Goal: Transaction & Acquisition: Download file/media

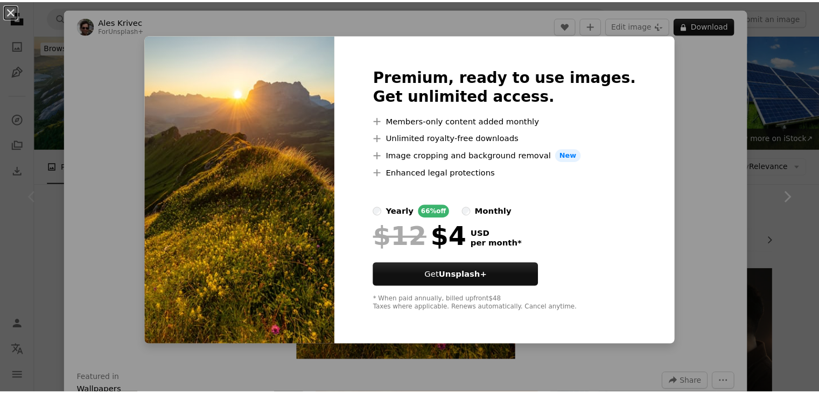
scroll to position [191, 0]
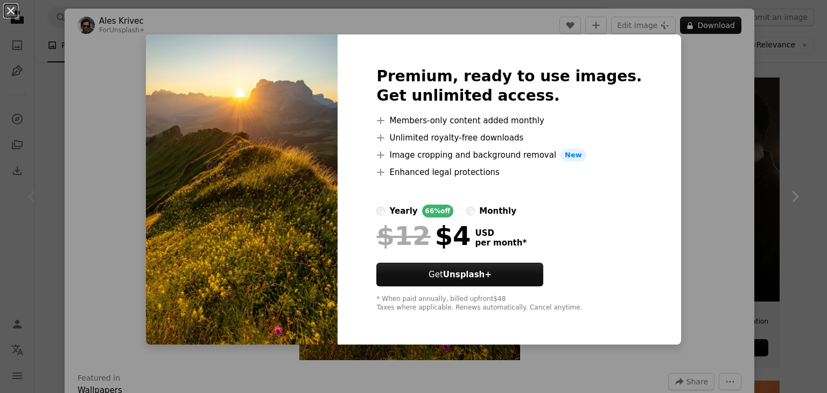
click at [709, 86] on div "An X shape Premium, ready to use images. Get unlimited access. A plus sign Memb…" at bounding box center [413, 196] width 827 height 393
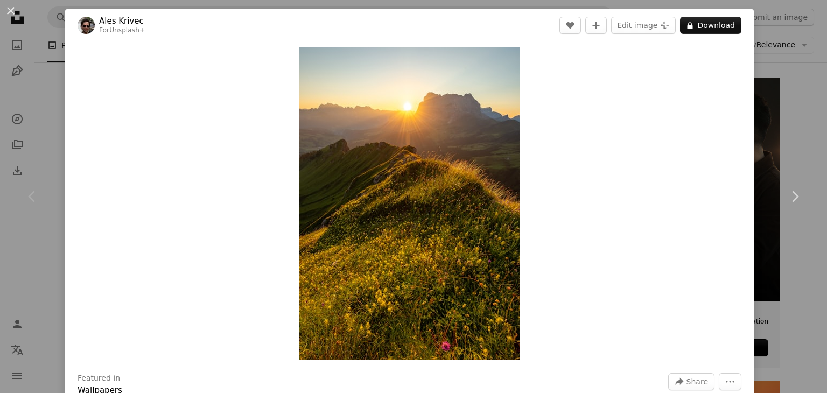
click at [778, 83] on div "An X shape Chevron left Chevron right Ales Krivec For Unsplash+ A heart A plus …" at bounding box center [413, 196] width 827 height 393
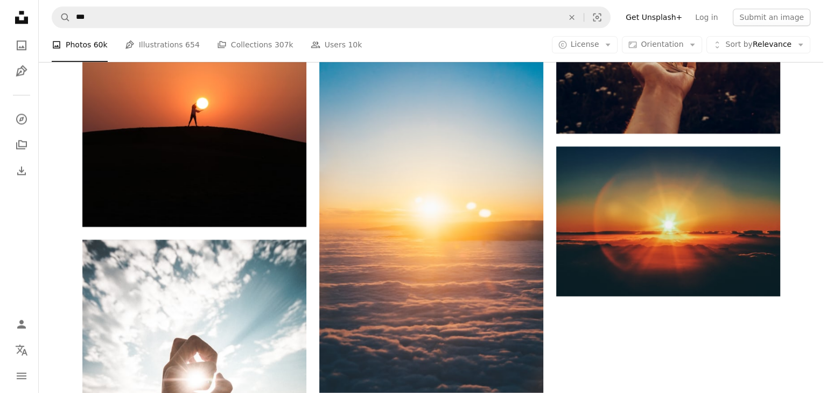
scroll to position [1469, 0]
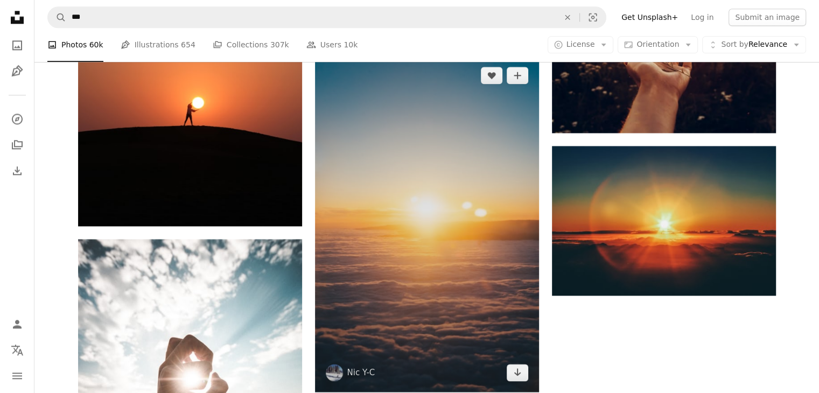
click at [476, 218] on img at bounding box center [427, 224] width 224 height 336
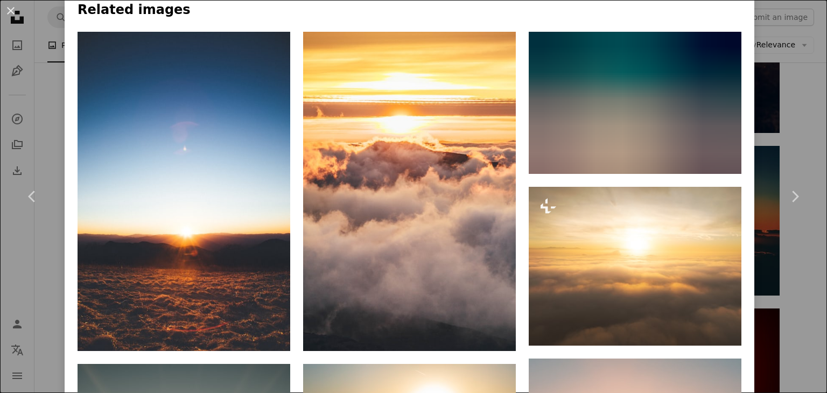
scroll to position [751, 0]
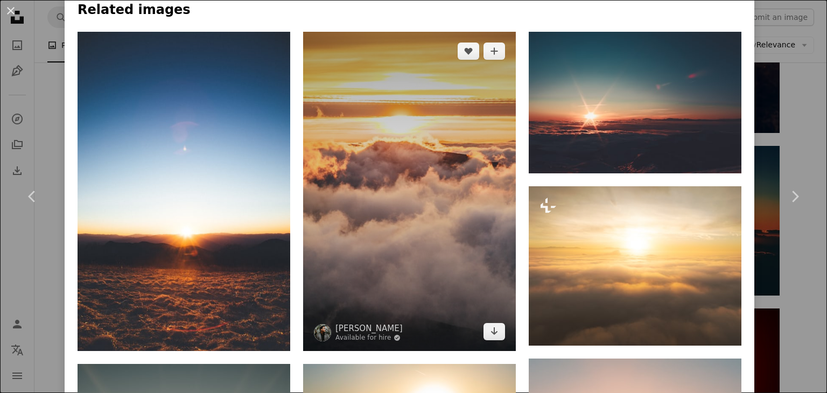
click at [476, 218] on img at bounding box center [409, 191] width 213 height 319
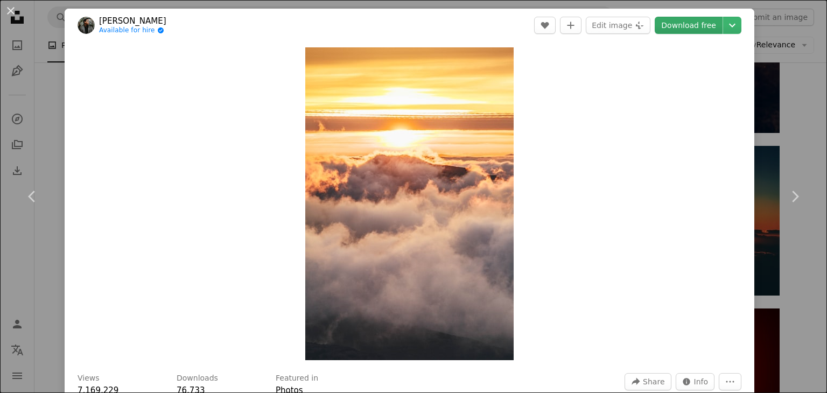
click at [687, 26] on link "Download free" at bounding box center [688, 25] width 68 height 17
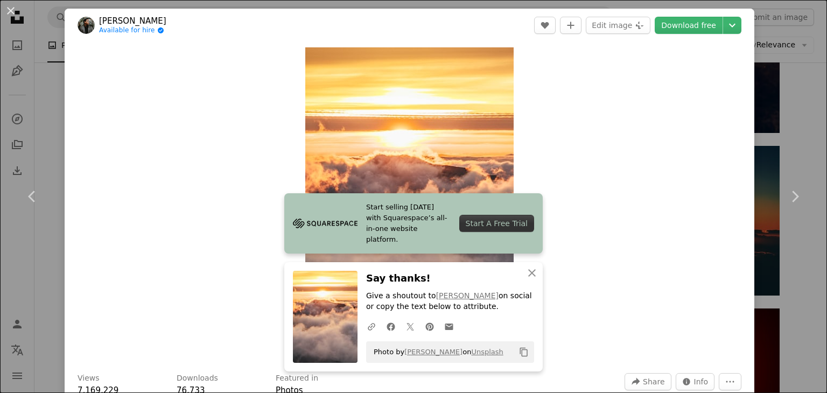
click at [797, 66] on div "An X shape Chevron left Chevron right [PERSON_NAME] Available for hire A checkm…" at bounding box center [413, 196] width 827 height 393
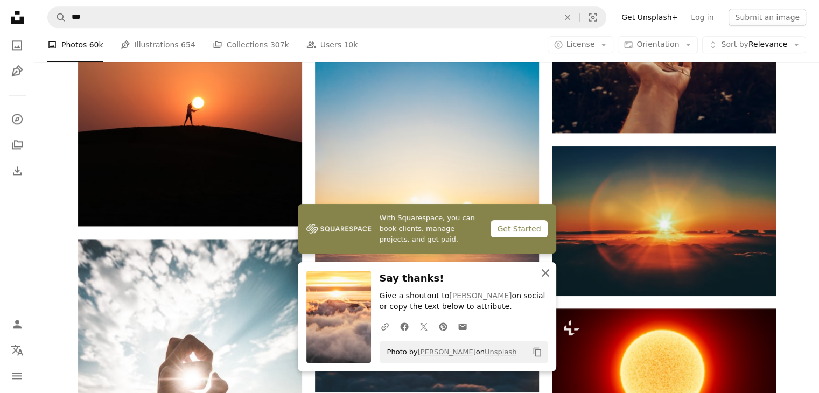
click at [547, 272] on icon "An X shape" at bounding box center [545, 272] width 13 height 13
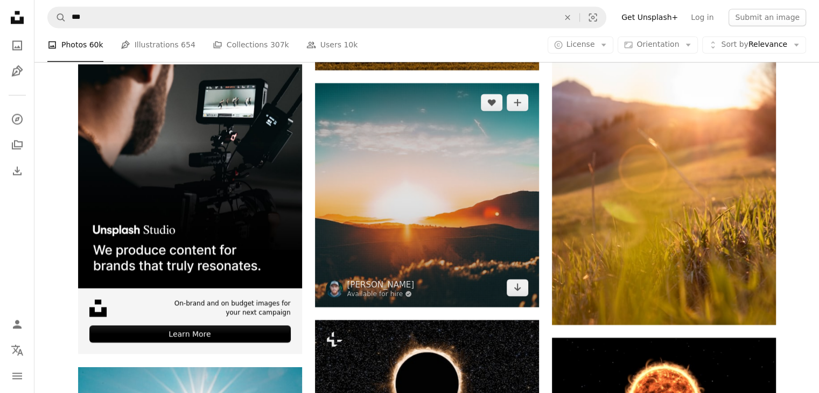
click at [448, 240] on img at bounding box center [427, 195] width 224 height 224
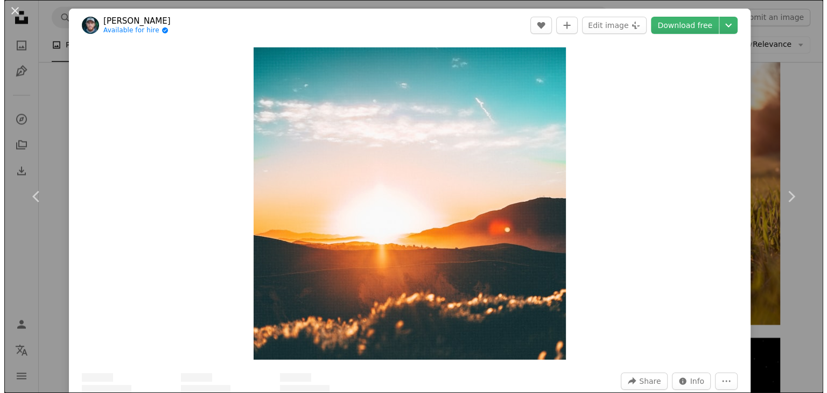
scroll to position [1859, 0]
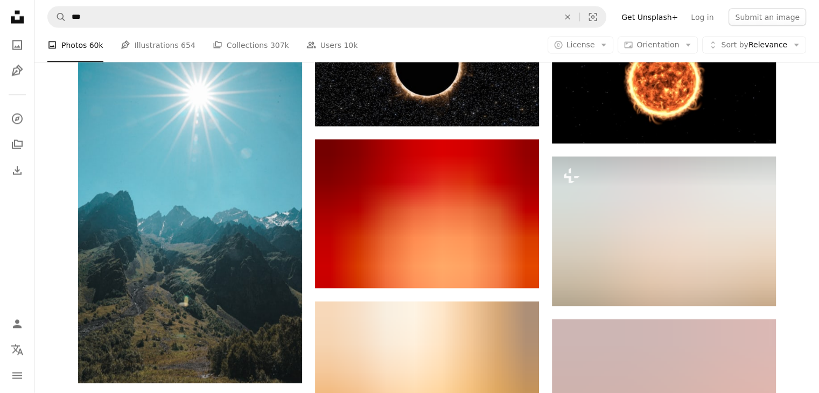
scroll to position [2250, 0]
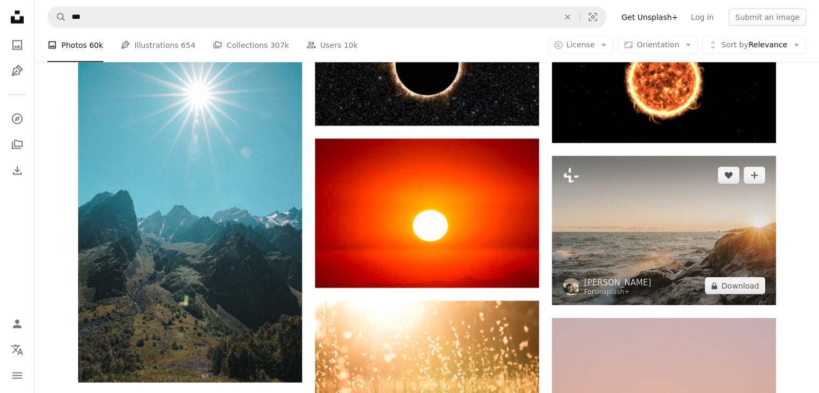
click at [699, 199] on img at bounding box center [664, 230] width 224 height 149
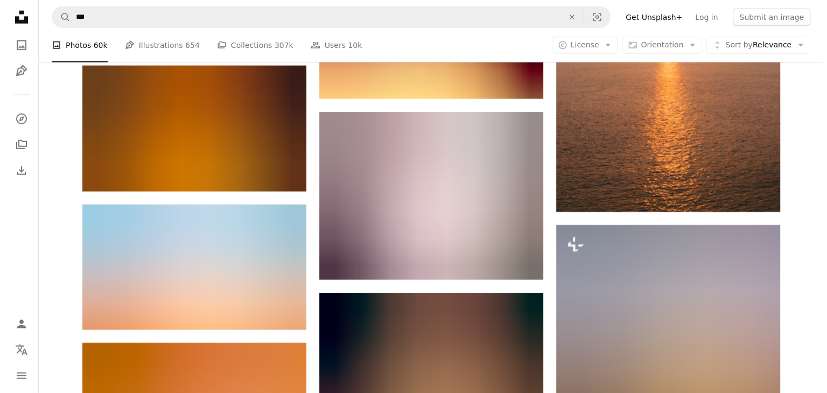
scroll to position [2729, 0]
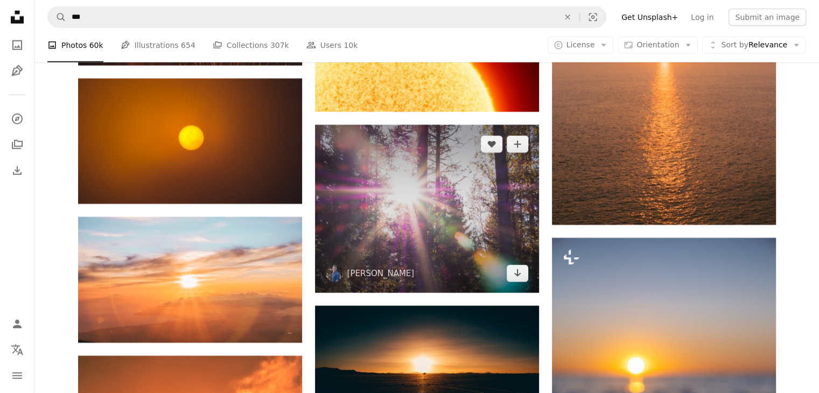
click at [452, 207] on img at bounding box center [427, 209] width 224 height 168
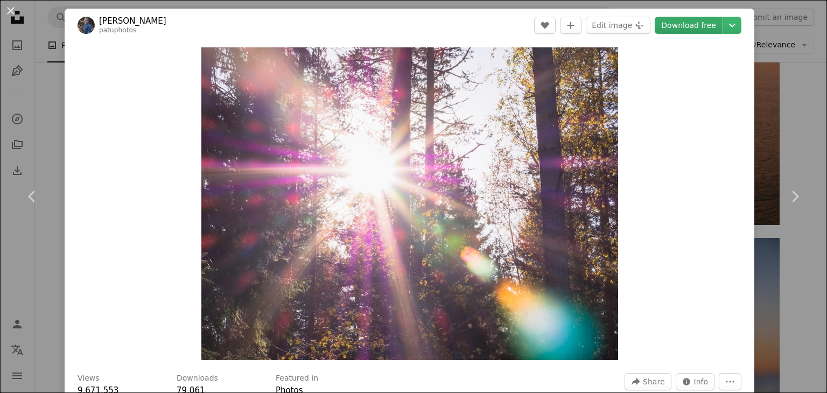
click at [684, 24] on link "Download free" at bounding box center [688, 25] width 68 height 17
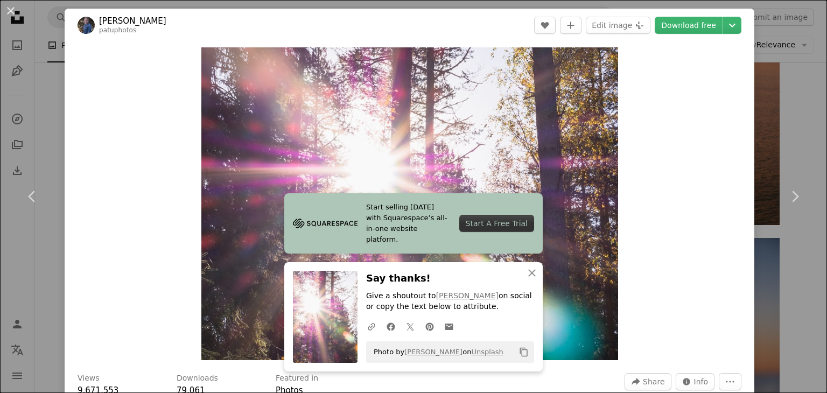
click at [822, 76] on html "Unsplash logo Unsplash Home A photo Pen Tool A compass A stack of folders Downl…" at bounding box center [413, 99] width 827 height 5656
